Goal: Information Seeking & Learning: Learn about a topic

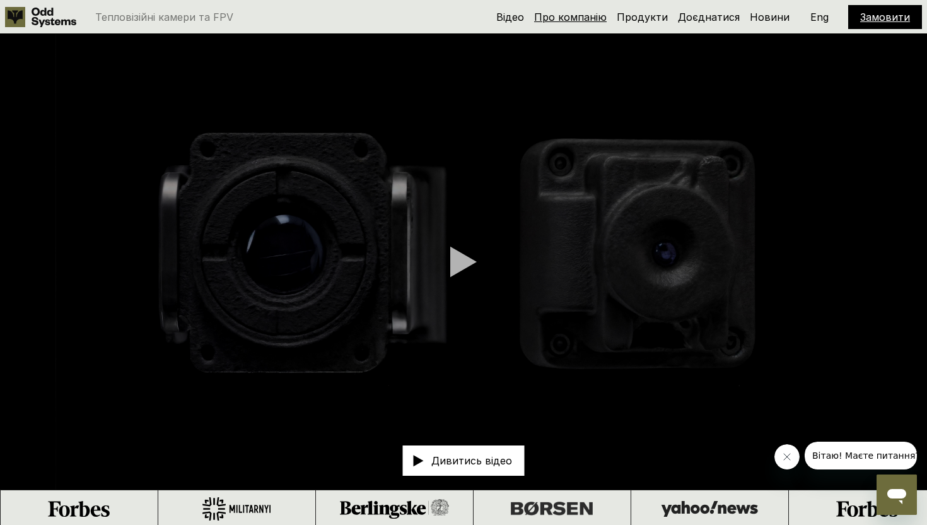
click at [574, 18] on link "Про компанію" at bounding box center [570, 17] width 73 height 13
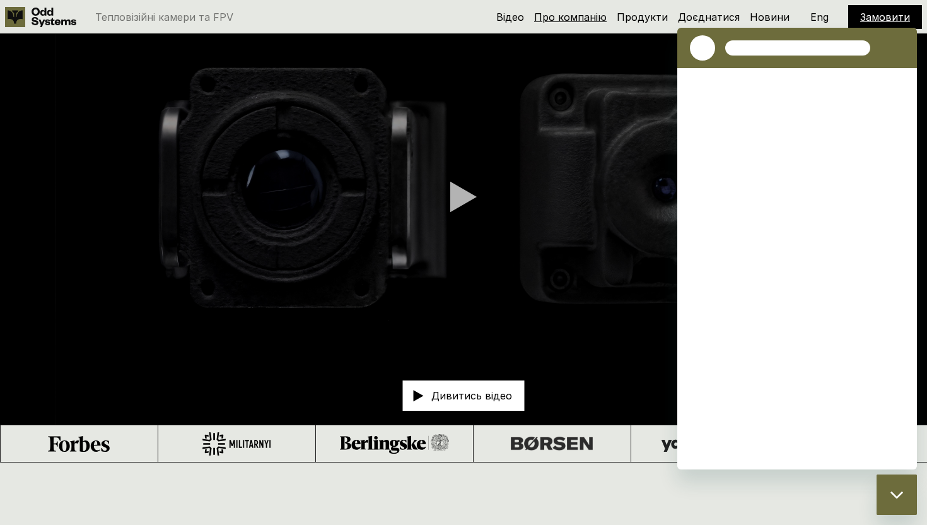
scroll to position [527, 0]
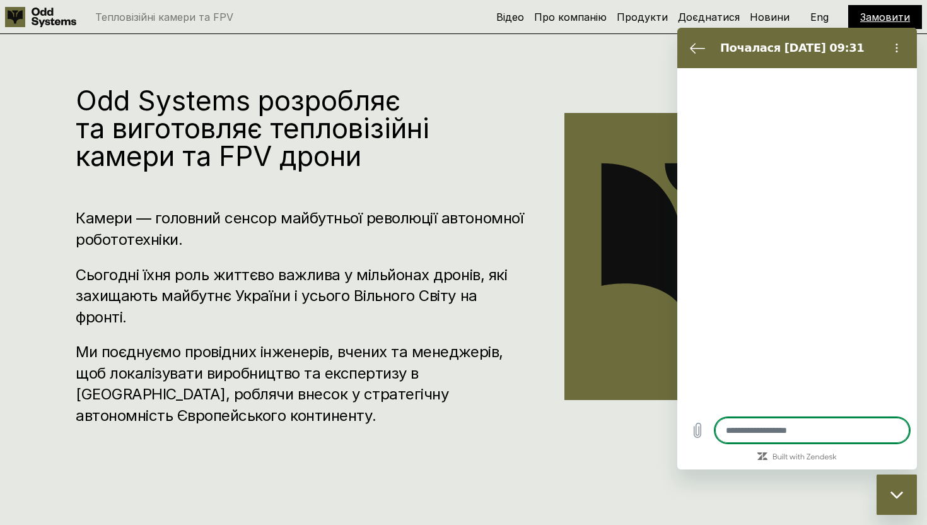
type textarea "*"
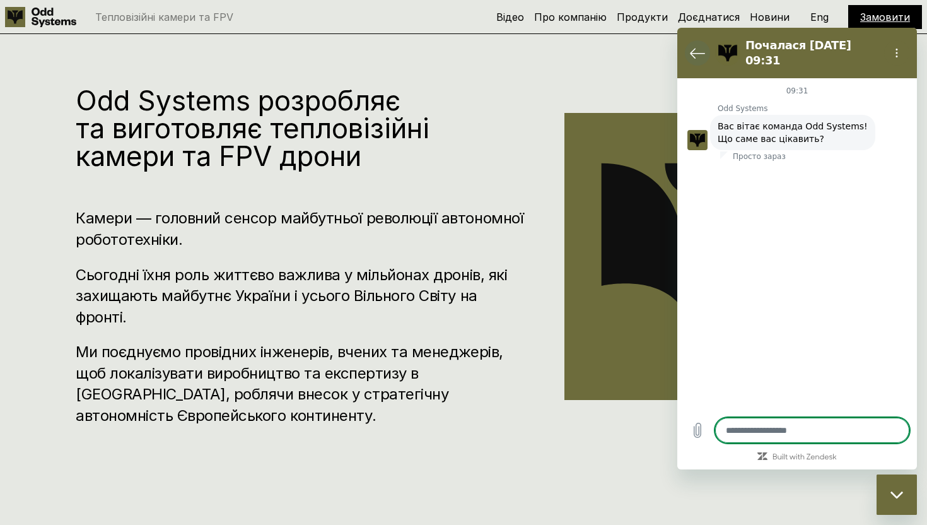
click at [702, 49] on icon "Повернутися до списку розмов" at bounding box center [697, 52] width 15 height 15
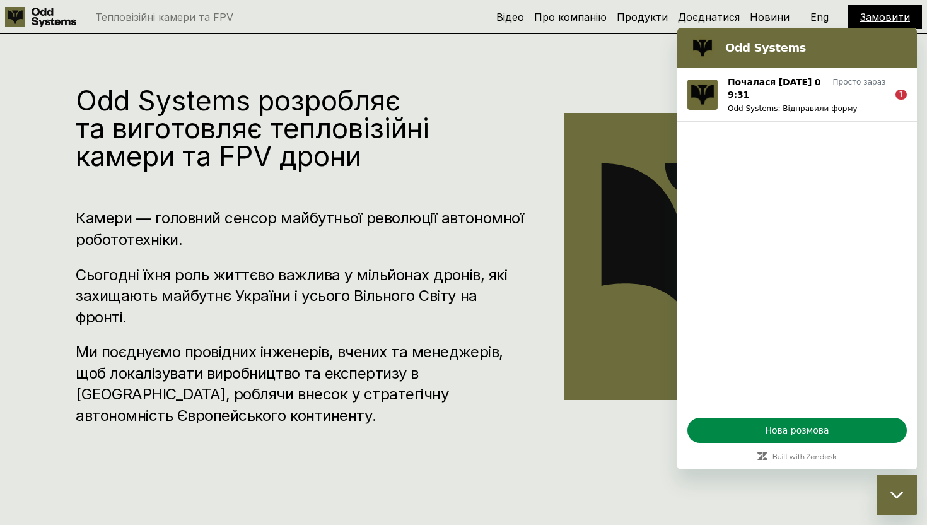
click at [523, 491] on div "Odd Systems розробляє та виготовляє тепловізійні камери та FPV дрони Камери — г…" at bounding box center [463, 262] width 927 height 525
click at [661, 57] on div "Odd Systems розробляє та виготовляє тепловізійні камери та FPV дрони Камери — г…" at bounding box center [463, 262] width 927 height 525
click at [895, 501] on div "Закрити вікно обміну повідомленнями" at bounding box center [897, 494] width 38 height 38
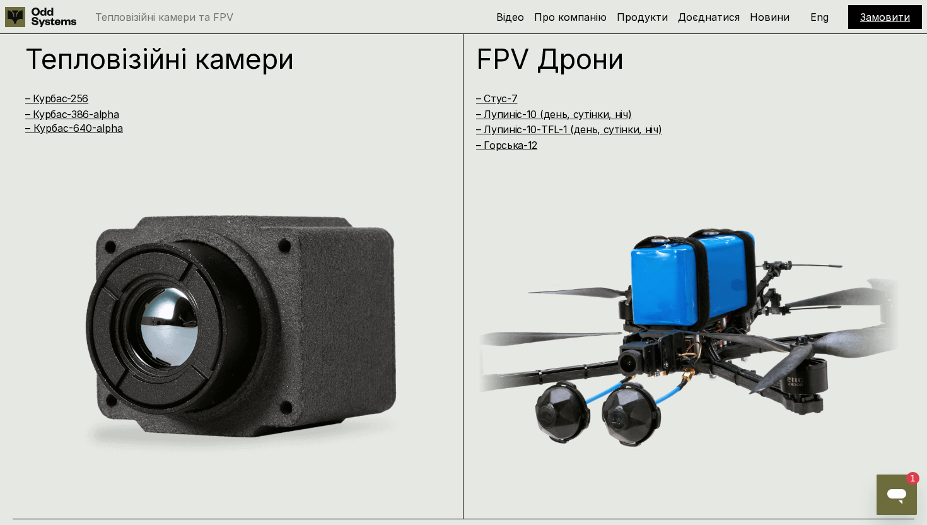
scroll to position [1058, 0]
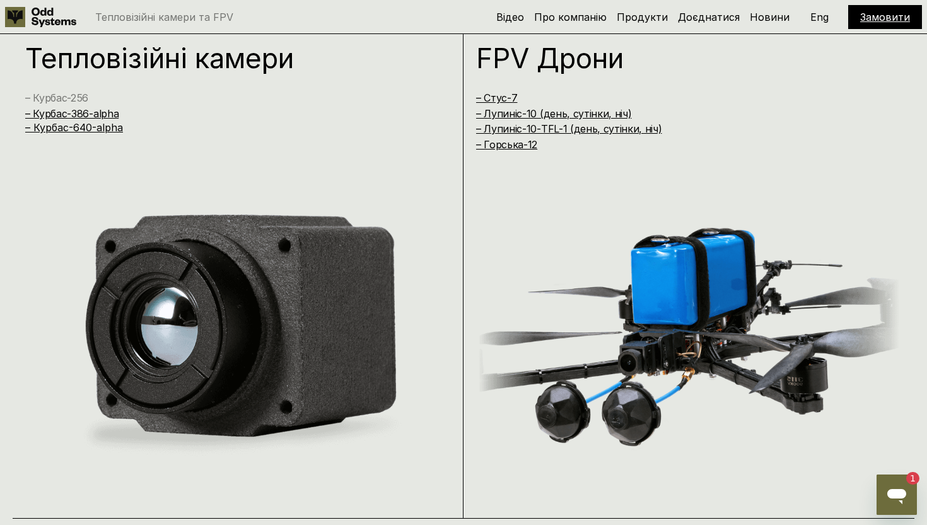
click at [78, 100] on link "– Курбас-256" at bounding box center [56, 97] width 63 height 13
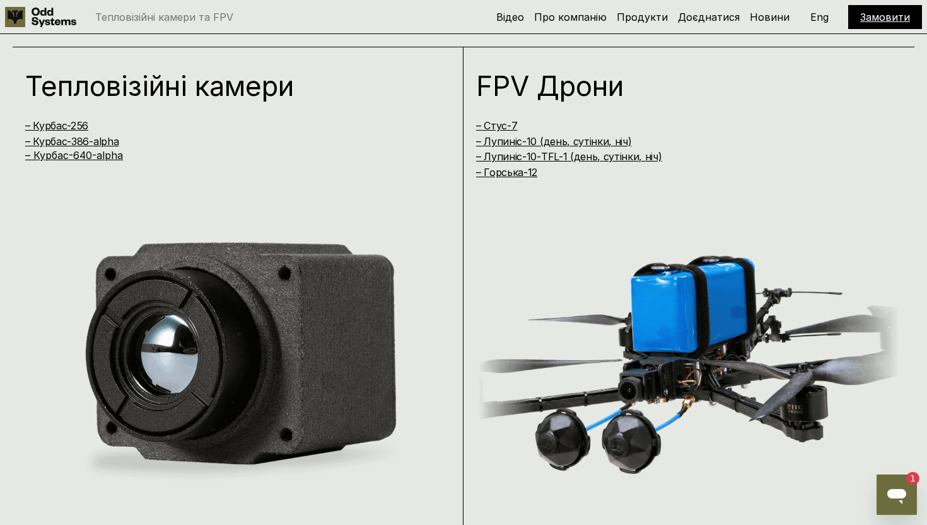
scroll to position [1031, 0]
click at [497, 124] on link "– Стус-7" at bounding box center [496, 125] width 41 height 13
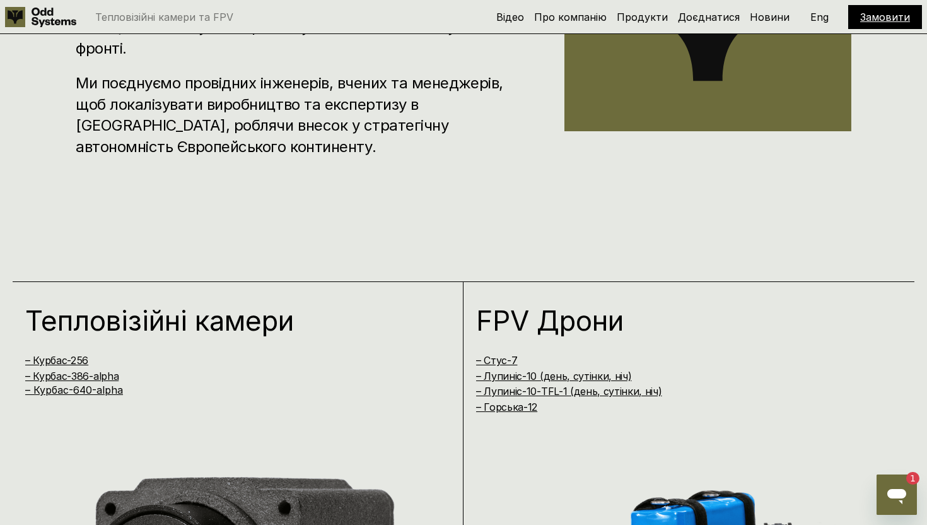
scroll to position [799, 0]
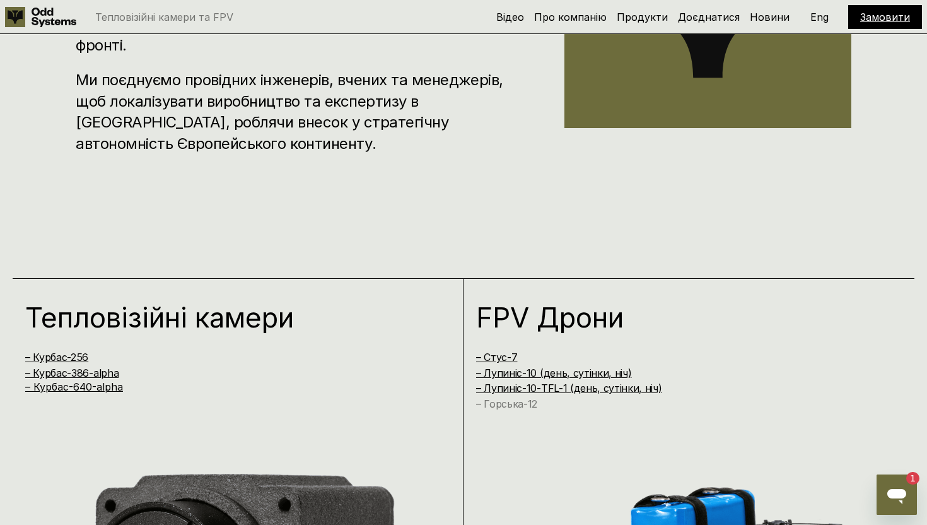
click at [518, 402] on link "– Горська-12" at bounding box center [506, 403] width 61 height 13
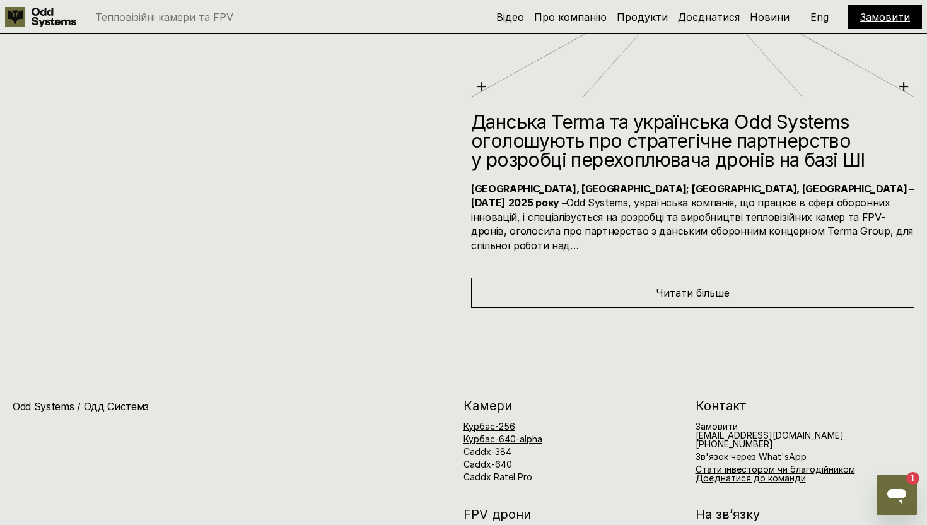
scroll to position [6069, 0]
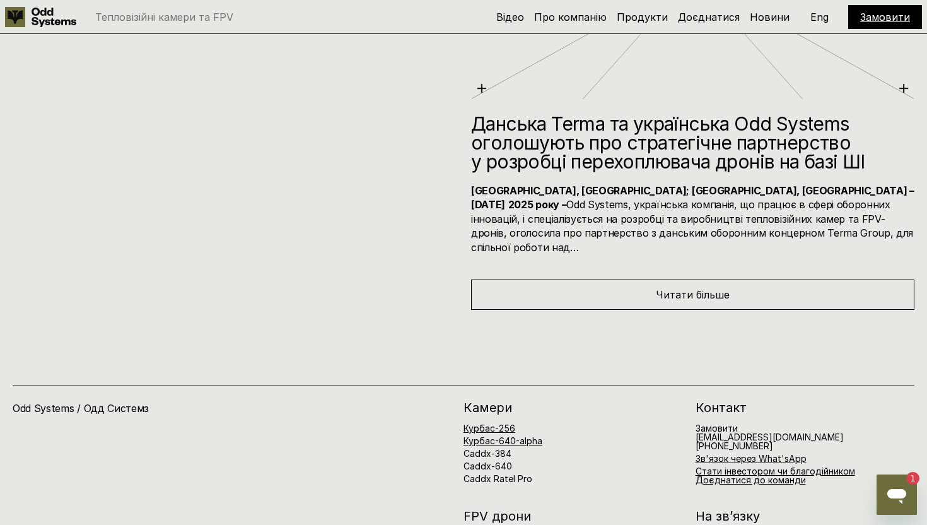
click at [651, 279] on div "Читати більше" at bounding box center [692, 294] width 443 height 30
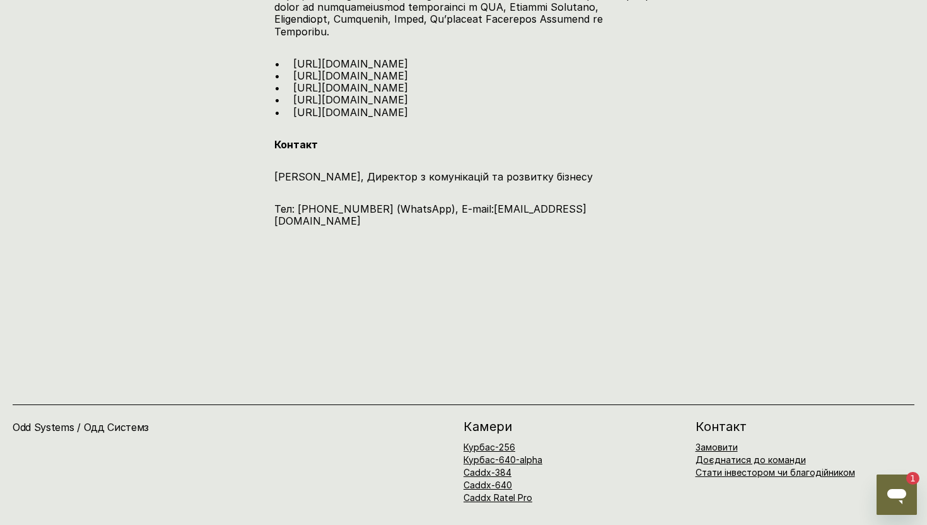
scroll to position [2445, 0]
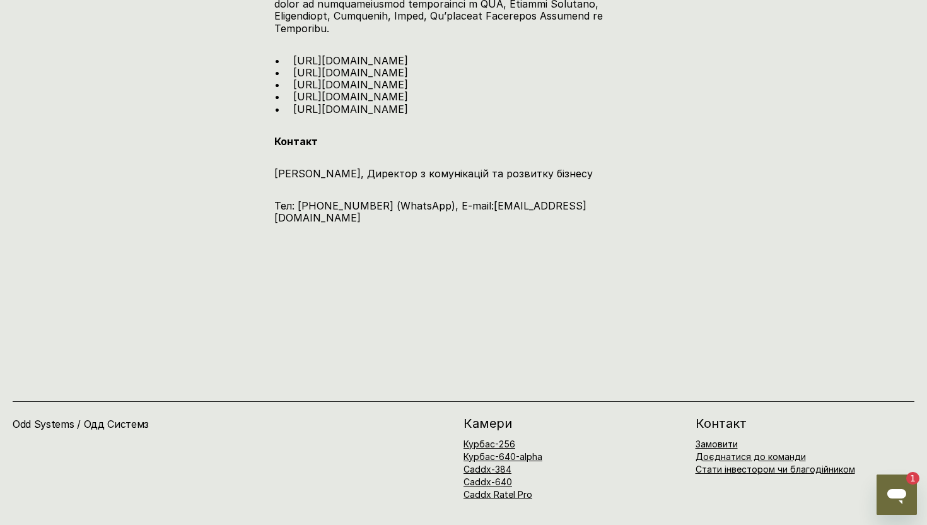
click at [49, 429] on h4 "Odd Systems / Одд Системз" at bounding box center [156, 424] width 286 height 14
click at [93, 428] on h4 "Odd Systems / Одд Системз" at bounding box center [156, 424] width 286 height 14
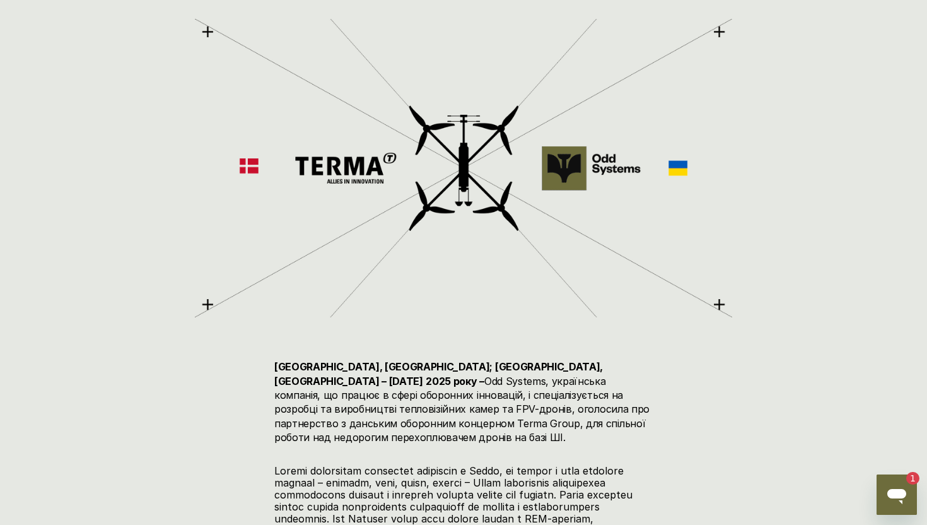
scroll to position [0, 0]
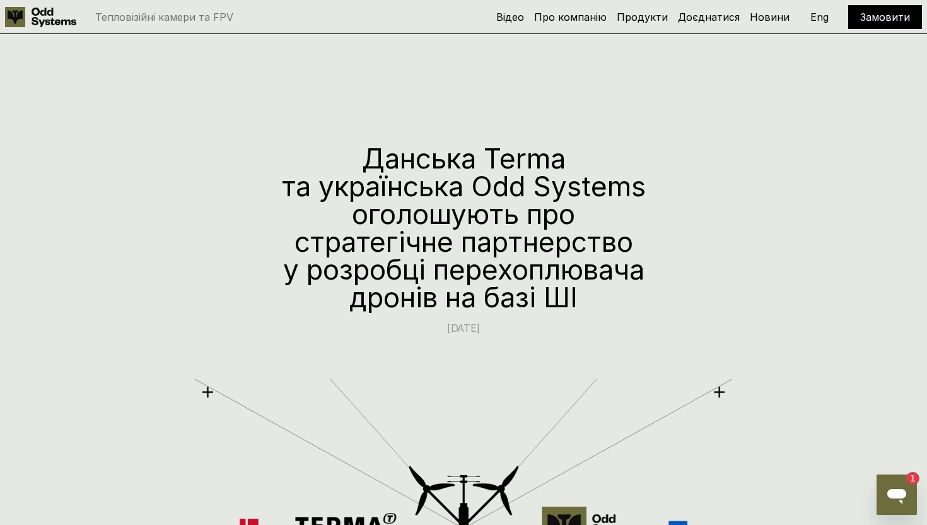
click at [62, 16] on icon at bounding box center [54, 18] width 45 height 20
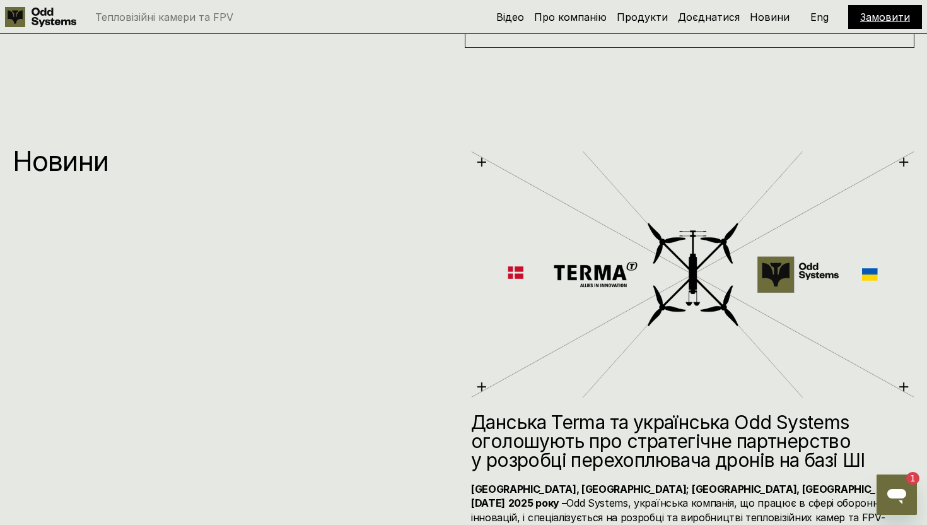
scroll to position [6254, 0]
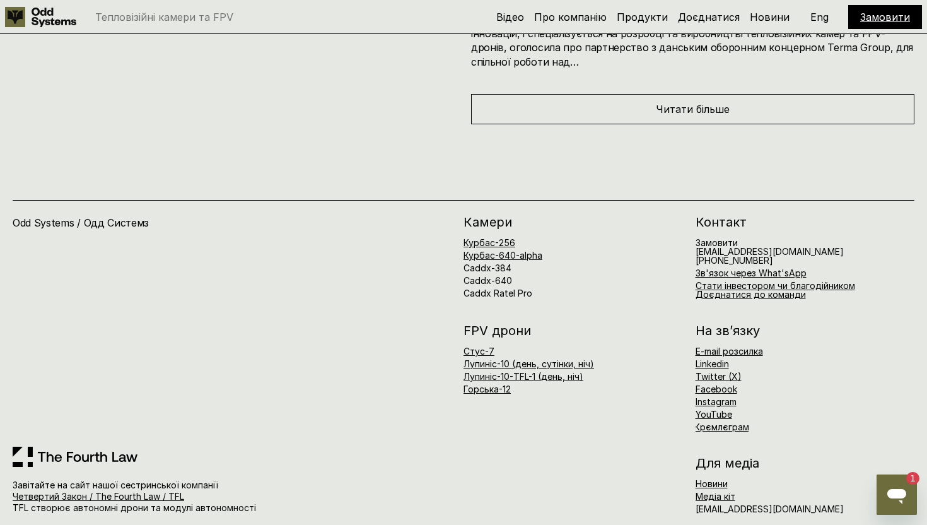
click at [98, 446] on link at bounding box center [75, 456] width 125 height 20
click at [95, 491] on link "Четвертий Закон / The Fourth Law / TFL" at bounding box center [99, 496] width 172 height 11
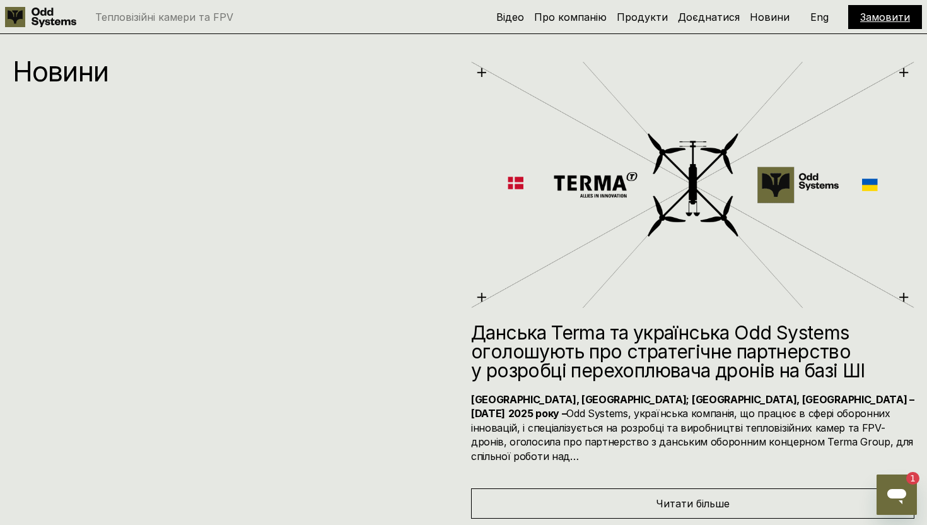
scroll to position [5868, 0]
